Goal: Task Accomplishment & Management: Manage account settings

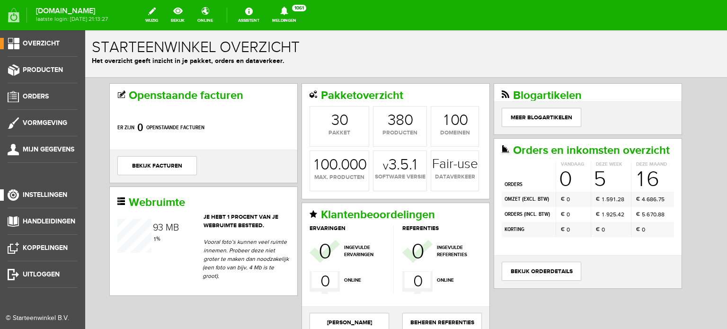
click at [56, 196] on span "Instellingen" at bounding box center [45, 195] width 45 height 8
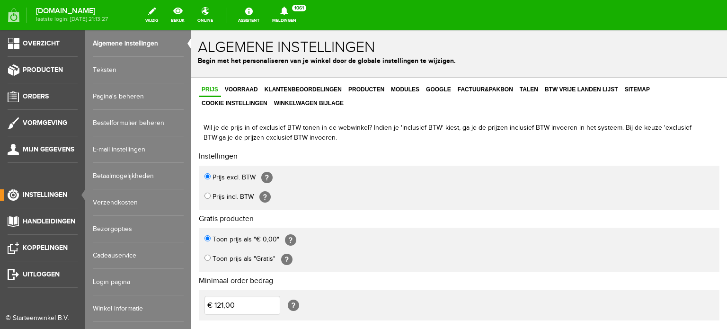
click at [125, 279] on link "Login pagina" at bounding box center [138, 282] width 91 height 27
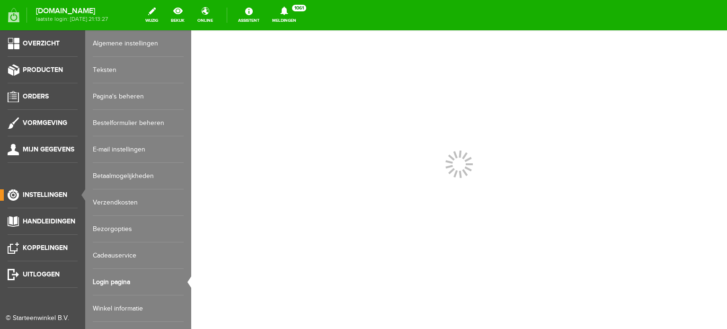
click at [125, 279] on link "Login pagina" at bounding box center [138, 282] width 91 height 27
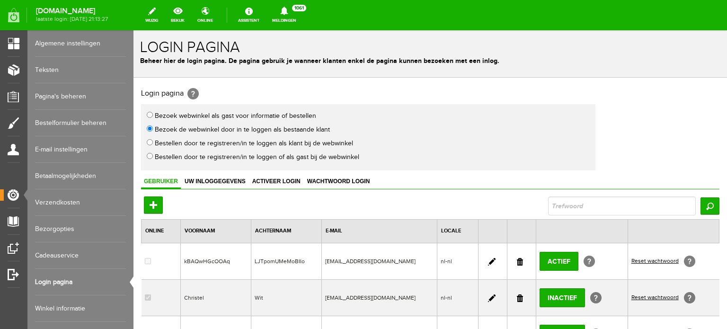
click at [517, 258] on link at bounding box center [520, 262] width 6 height 8
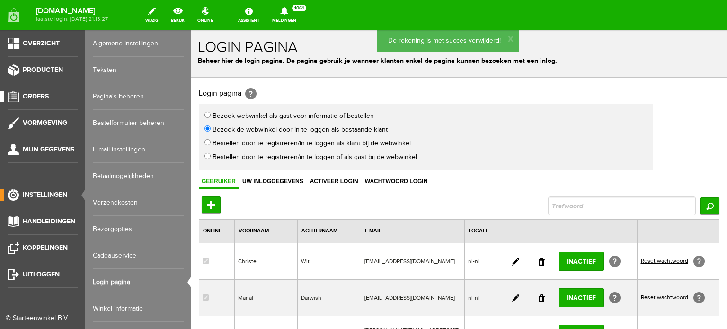
click at [38, 94] on span "Orders" at bounding box center [36, 96] width 26 height 8
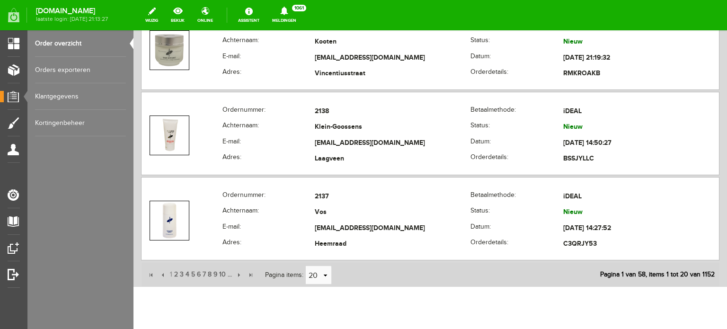
scroll to position [1854, 0]
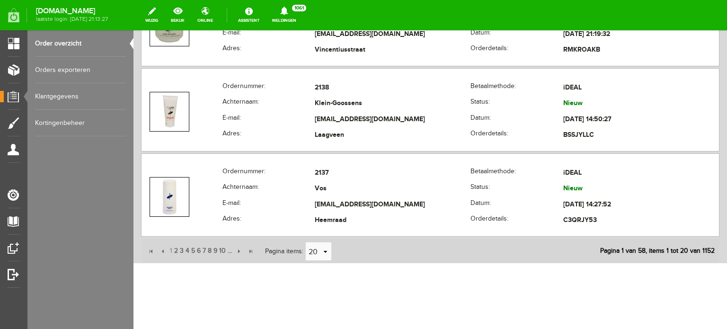
click at [176, 247] on span "2" at bounding box center [176, 250] width 6 height 19
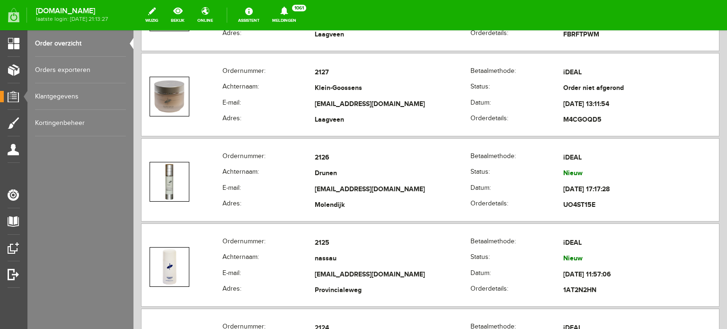
scroll to position [1115, 0]
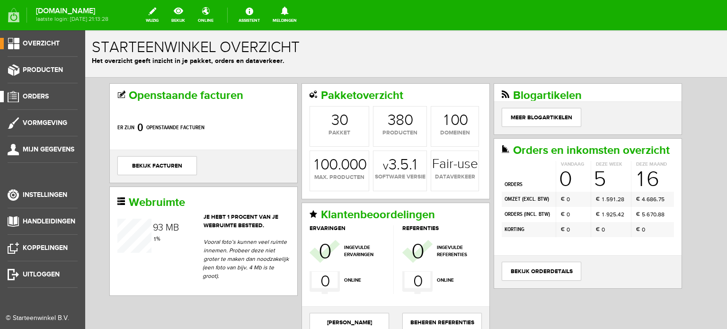
click at [37, 96] on span "Orders" at bounding box center [36, 96] width 26 height 8
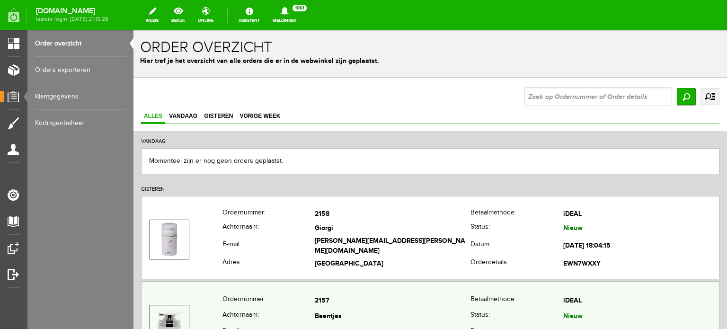
click at [329, 317] on td "Beentjes" at bounding box center [393, 317] width 156 height 16
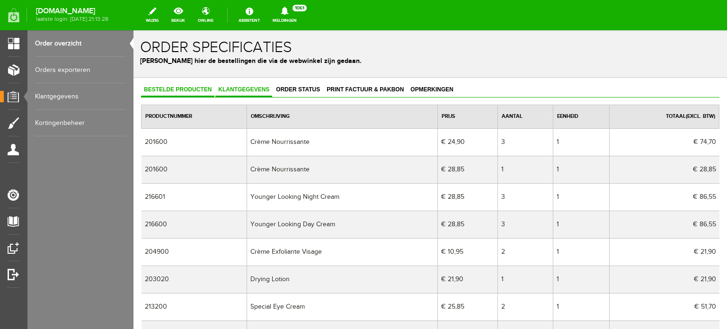
click at [250, 89] on span "Klantgegevens" at bounding box center [243, 89] width 57 height 7
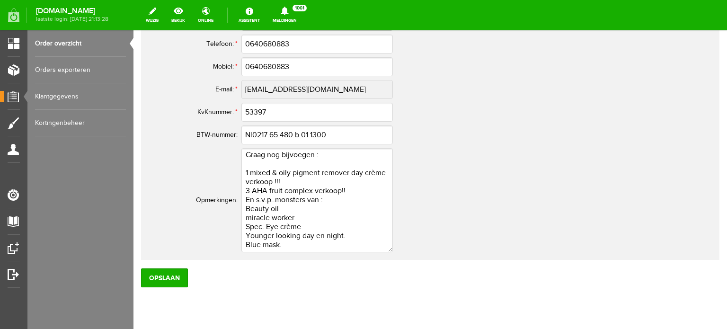
scroll to position [684, 0]
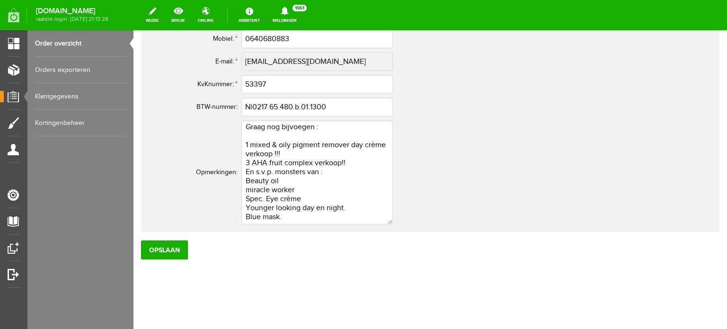
click at [629, 250] on p "Opslaan" at bounding box center [430, 248] width 579 height 23
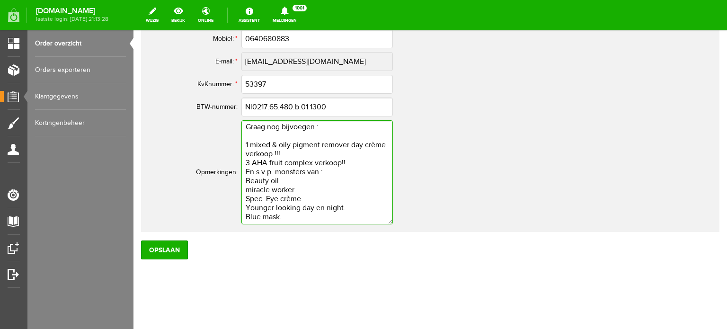
scroll to position [0, 0]
